Goal: Task Accomplishment & Management: Manage account settings

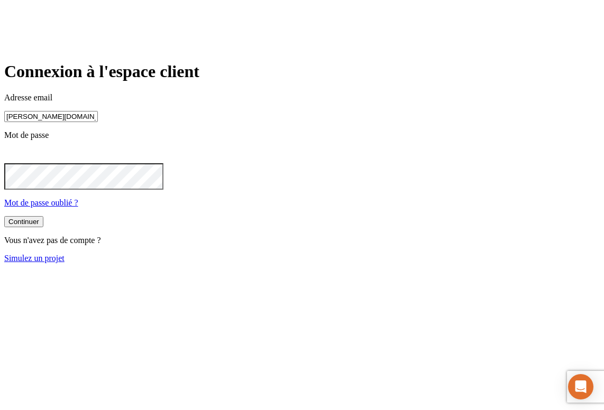
click at [98, 122] on input "[PERSON_NAME][DOMAIN_NAME][EMAIL_ADDRESS][DOMAIN_NAME]" at bounding box center [51, 116] width 94 height 11
paste input "11249"
type input "james.bond+11249@nalo.fr"
click at [43, 228] on button "Continuer" at bounding box center [23, 222] width 39 height 11
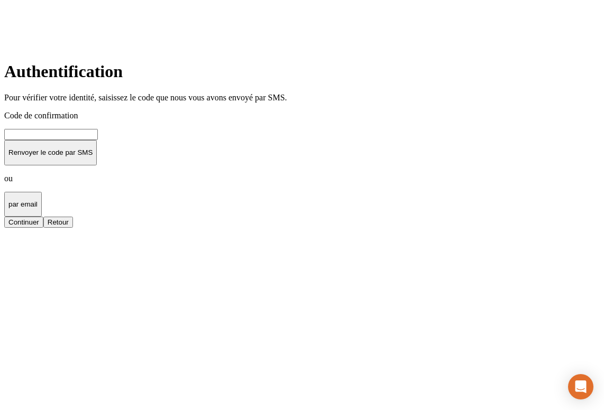
click at [98, 140] on input at bounding box center [51, 134] width 94 height 11
click at [43, 228] on button "Continuer" at bounding box center [23, 222] width 39 height 11
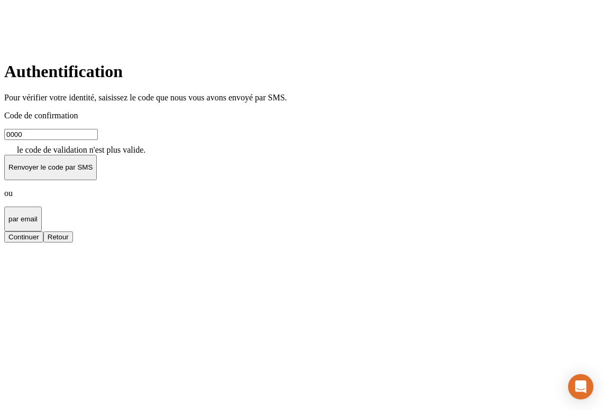
click at [98, 140] on input "0000" at bounding box center [51, 134] width 94 height 11
paste input "00"
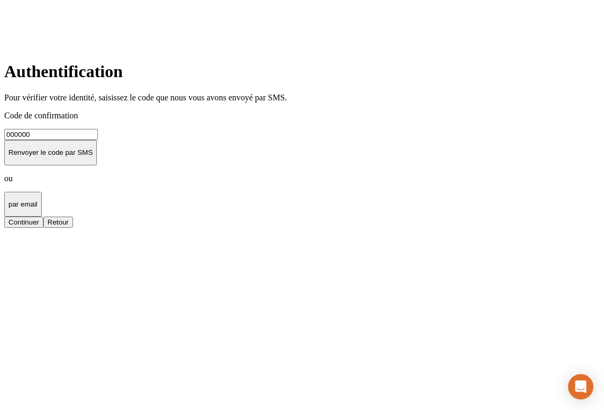
type input "000000"
click at [43, 228] on button "Continuer" at bounding box center [23, 222] width 39 height 11
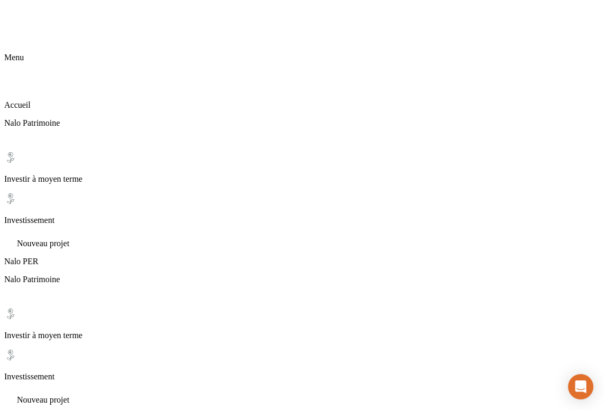
scroll to position [8, 0]
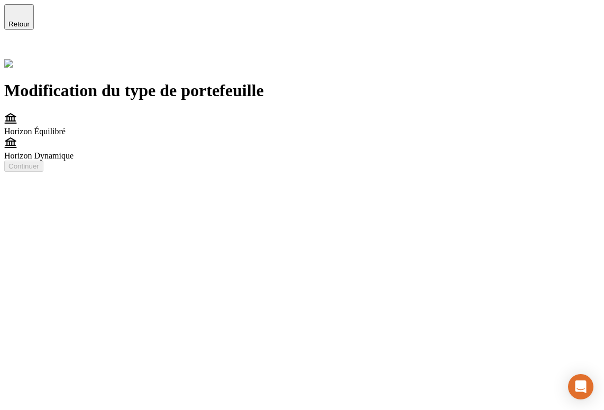
click at [17, 44] on icon at bounding box center [10, 50] width 13 height 13
